Goal: Task Accomplishment & Management: Manage account settings

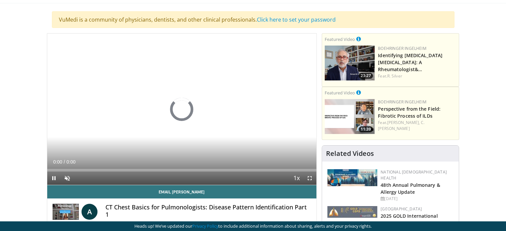
scroll to position [67, 0]
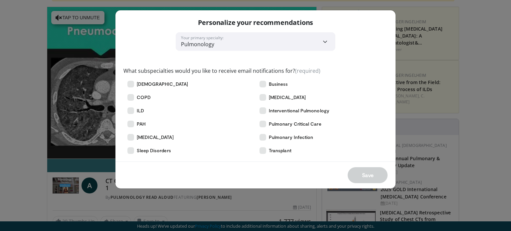
click at [410, 15] on div "**********" at bounding box center [255, 115] width 511 height 231
click at [132, 99] on icon at bounding box center [131, 97] width 7 height 7
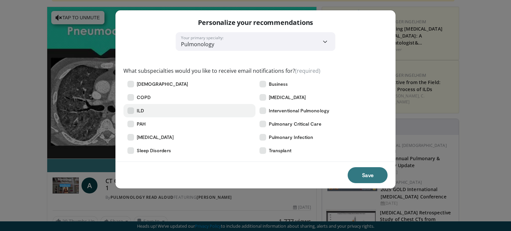
click at [131, 110] on icon at bounding box center [131, 111] width 7 height 7
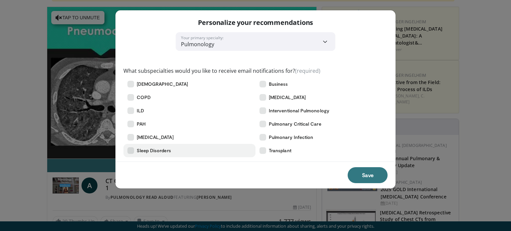
click at [131, 149] on icon at bounding box center [131, 150] width 7 height 7
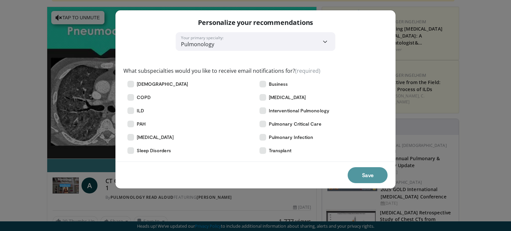
click at [362, 174] on button "Save" at bounding box center [368, 175] width 40 height 16
